Goal: Information Seeking & Learning: Learn about a topic

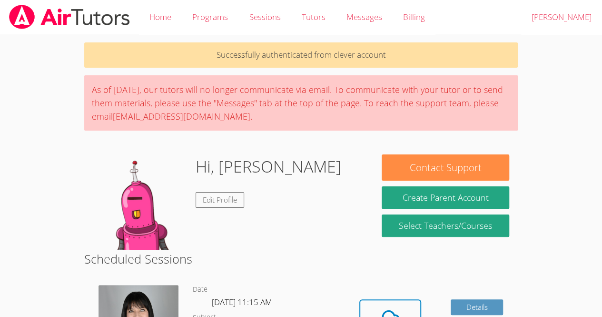
click at [384, 310] on icon at bounding box center [390, 319] width 27 height 27
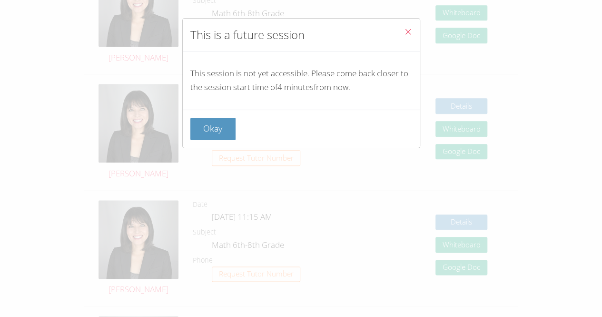
scroll to position [435, 0]
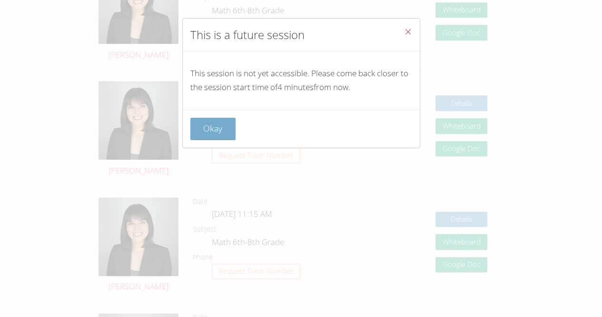
click at [229, 118] on button "Okay" at bounding box center [213, 129] width 46 height 22
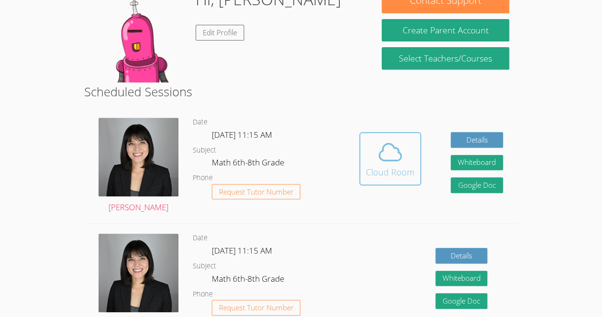
click at [378, 161] on icon at bounding box center [390, 152] width 27 height 27
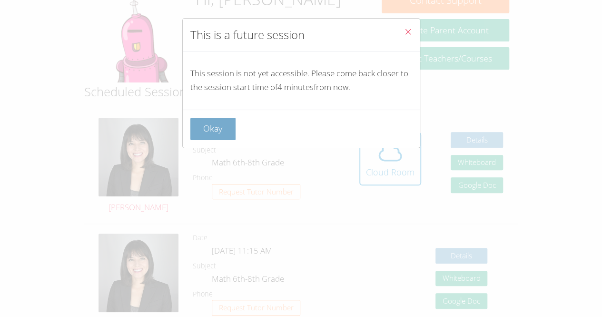
click at [213, 119] on button "Okay" at bounding box center [213, 129] width 46 height 22
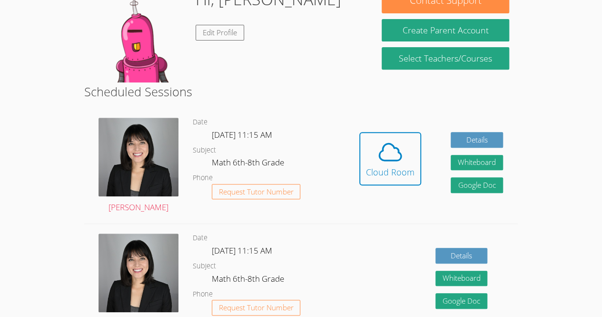
click at [210, 126] on dl "Date Wed Sep 24, 11:15 AM Subject Math 6th-8th Grade Phone Request Tutor Number" at bounding box center [269, 165] width 152 height 99
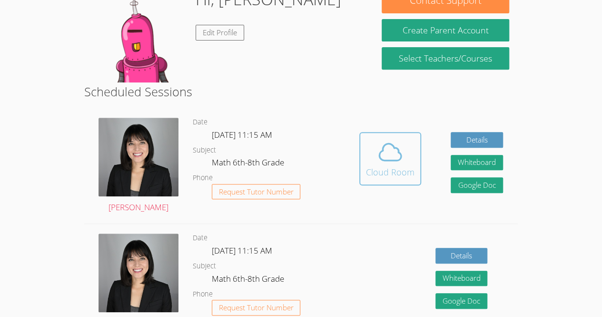
click at [387, 154] on icon at bounding box center [390, 152] width 27 height 27
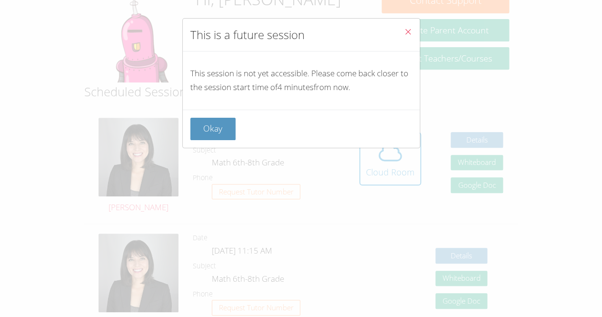
click at [345, 144] on div "Okay" at bounding box center [301, 128] width 237 height 38
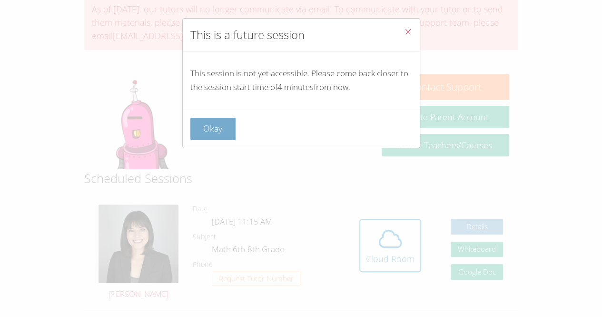
click at [210, 132] on button "Okay" at bounding box center [213, 129] width 46 height 22
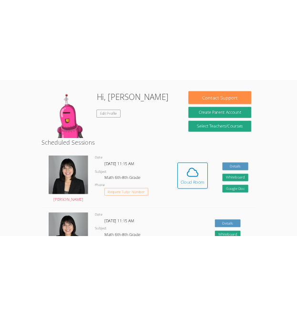
scroll to position [135, 0]
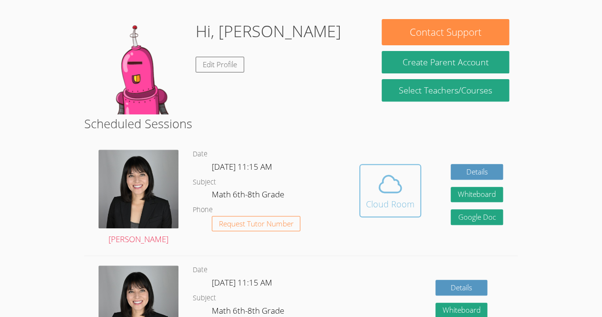
click at [381, 182] on icon at bounding box center [390, 184] width 22 height 17
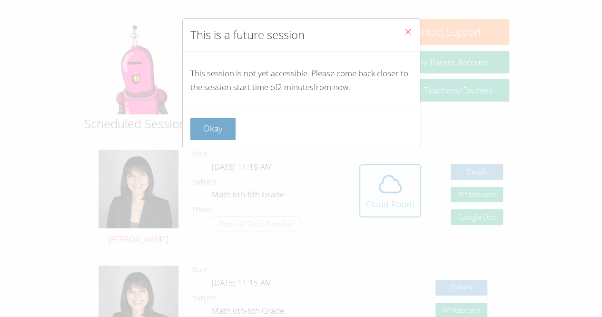
click at [226, 118] on button "Okay" at bounding box center [213, 129] width 46 height 22
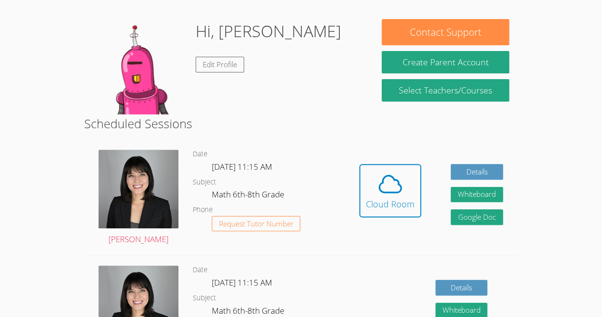
click at [354, 194] on div "Hidden Cloud Room Details Whiteboard Hidden Google Doc" at bounding box center [431, 197] width 173 height 115
click at [387, 191] on icon at bounding box center [390, 184] width 22 height 17
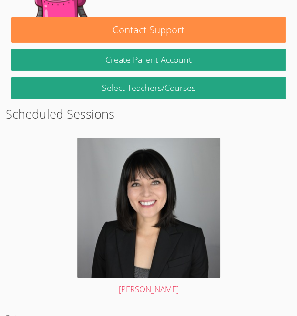
scroll to position [248, 0]
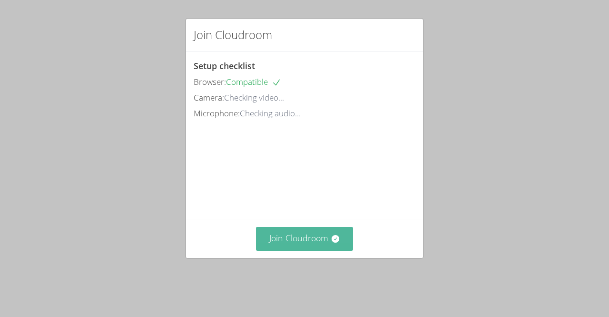
click at [294, 246] on button "Join Cloudroom" at bounding box center [305, 238] width 98 height 23
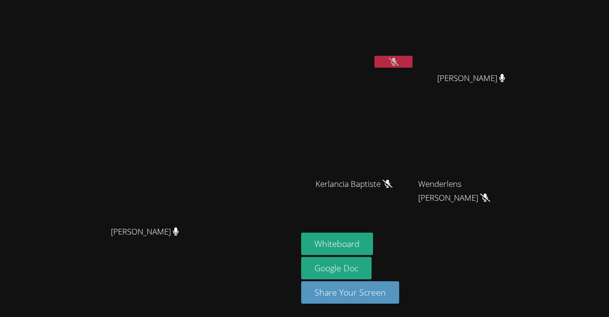
click at [413, 57] on button at bounding box center [394, 62] width 38 height 12
click at [373, 240] on button "Whiteboard" at bounding box center [337, 243] width 72 height 22
click at [400, 67] on button at bounding box center [394, 62] width 38 height 12
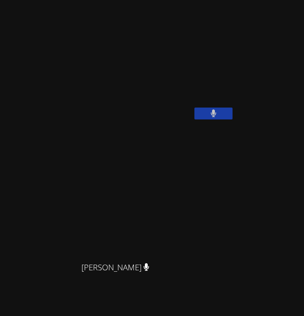
scroll to position [203, 0]
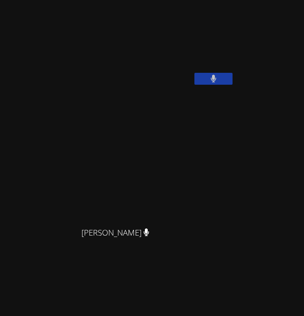
click at [48, 215] on video at bounding box center [119, 157] width 143 height 129
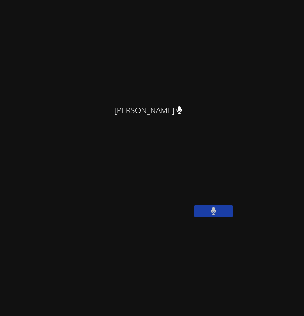
scroll to position [0, 0]
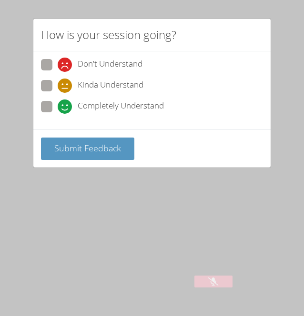
click at [58, 93] on span at bounding box center [58, 93] width 0 height 0
click at [58, 81] on input "Kinda Understand" at bounding box center [62, 84] width 8 height 8
radio input "true"
click at [58, 114] on span at bounding box center [58, 114] width 0 height 0
click at [58, 103] on input "Completely Understand" at bounding box center [62, 105] width 8 height 8
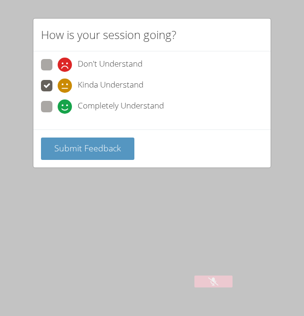
radio input "true"
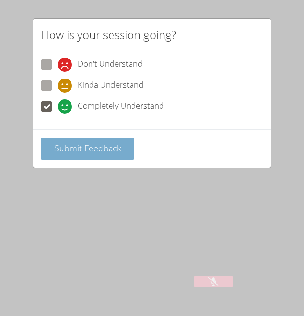
click at [89, 149] on span "Submit Feedback" at bounding box center [87, 147] width 67 height 11
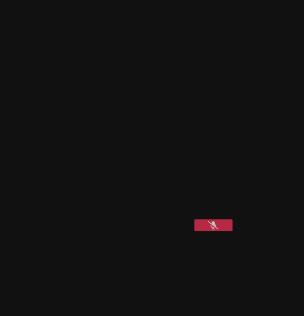
scroll to position [57, 0]
click at [211, 228] on icon at bounding box center [213, 224] width 10 height 8
click at [214, 228] on icon at bounding box center [213, 224] width 10 height 8
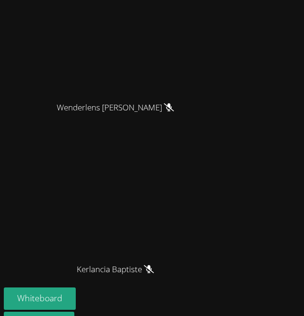
scroll to position [598, 0]
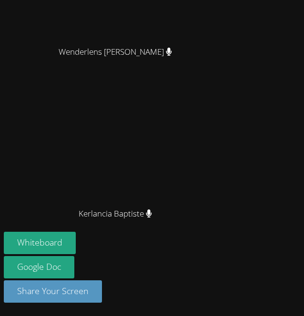
click at [69, 194] on video at bounding box center [119, 138] width 143 height 129
click at [70, 201] on video at bounding box center [119, 138] width 143 height 129
click at [68, 210] on div "Kerlancia Baptiste" at bounding box center [119, 217] width 230 height 29
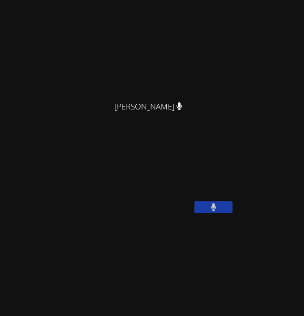
scroll to position [75, 0]
click at [147, 212] on video at bounding box center [75, 176] width 143 height 71
click at [190, 275] on video at bounding box center [119, 284] width 143 height 129
click at [222, 212] on button at bounding box center [213, 206] width 38 height 12
click at [220, 212] on button at bounding box center [213, 206] width 38 height 12
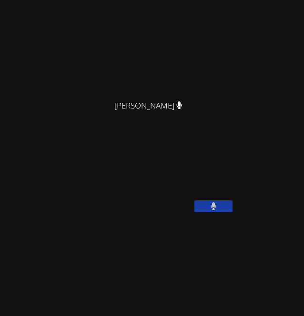
click at [218, 212] on button at bounding box center [213, 206] width 38 height 12
click at [147, 212] on video at bounding box center [75, 176] width 143 height 71
click at [224, 212] on button at bounding box center [213, 206] width 38 height 12
